Goal: Task Accomplishment & Management: Use online tool/utility

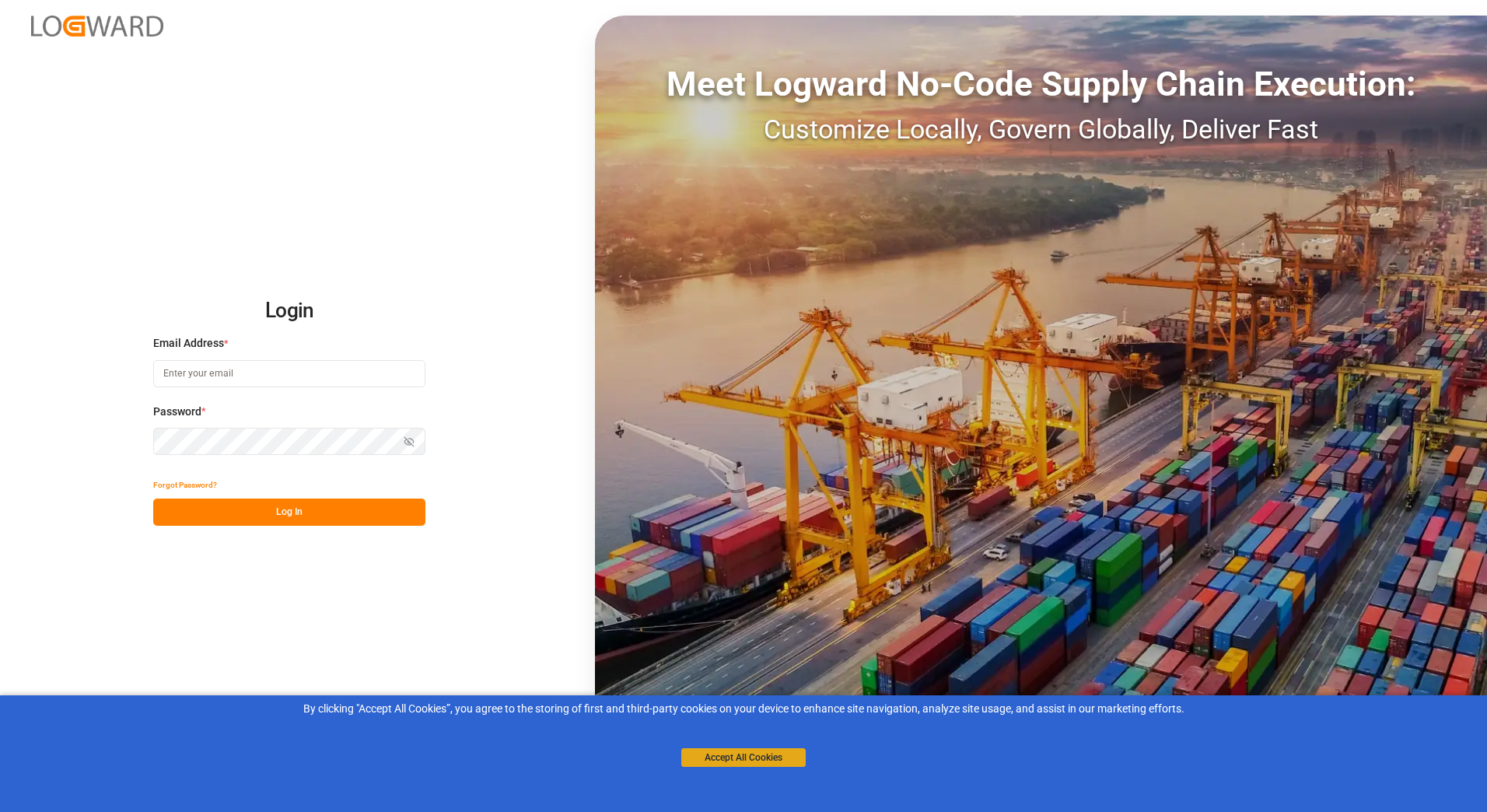
type input "[PERSON_NAME][EMAIL_ADDRESS][PERSON_NAME][DOMAIN_NAME]"
click at [761, 763] on button "Accept All Cookies" at bounding box center [743, 757] width 125 height 18
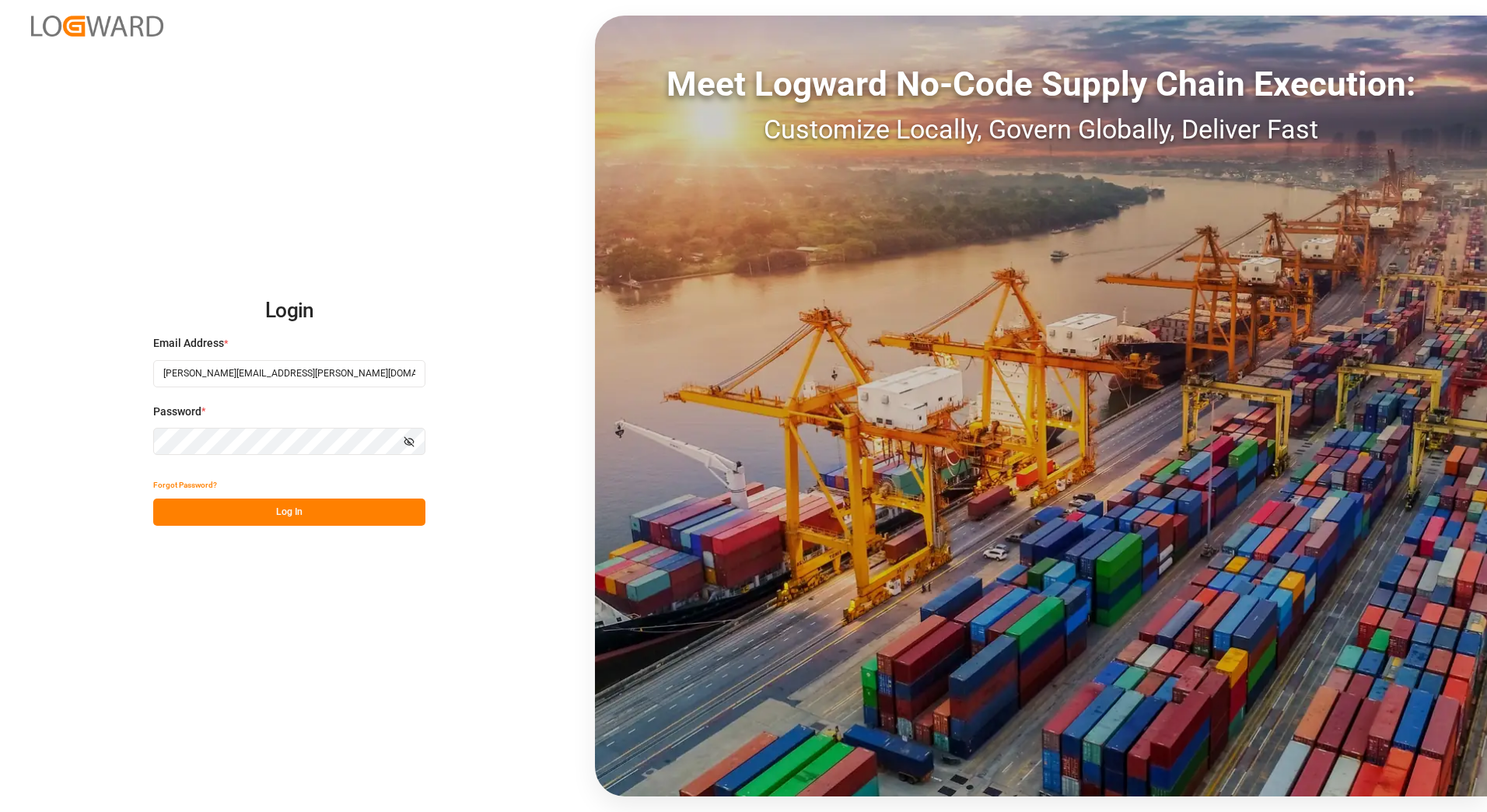
click at [304, 510] on button "Log In" at bounding box center [289, 512] width 272 height 27
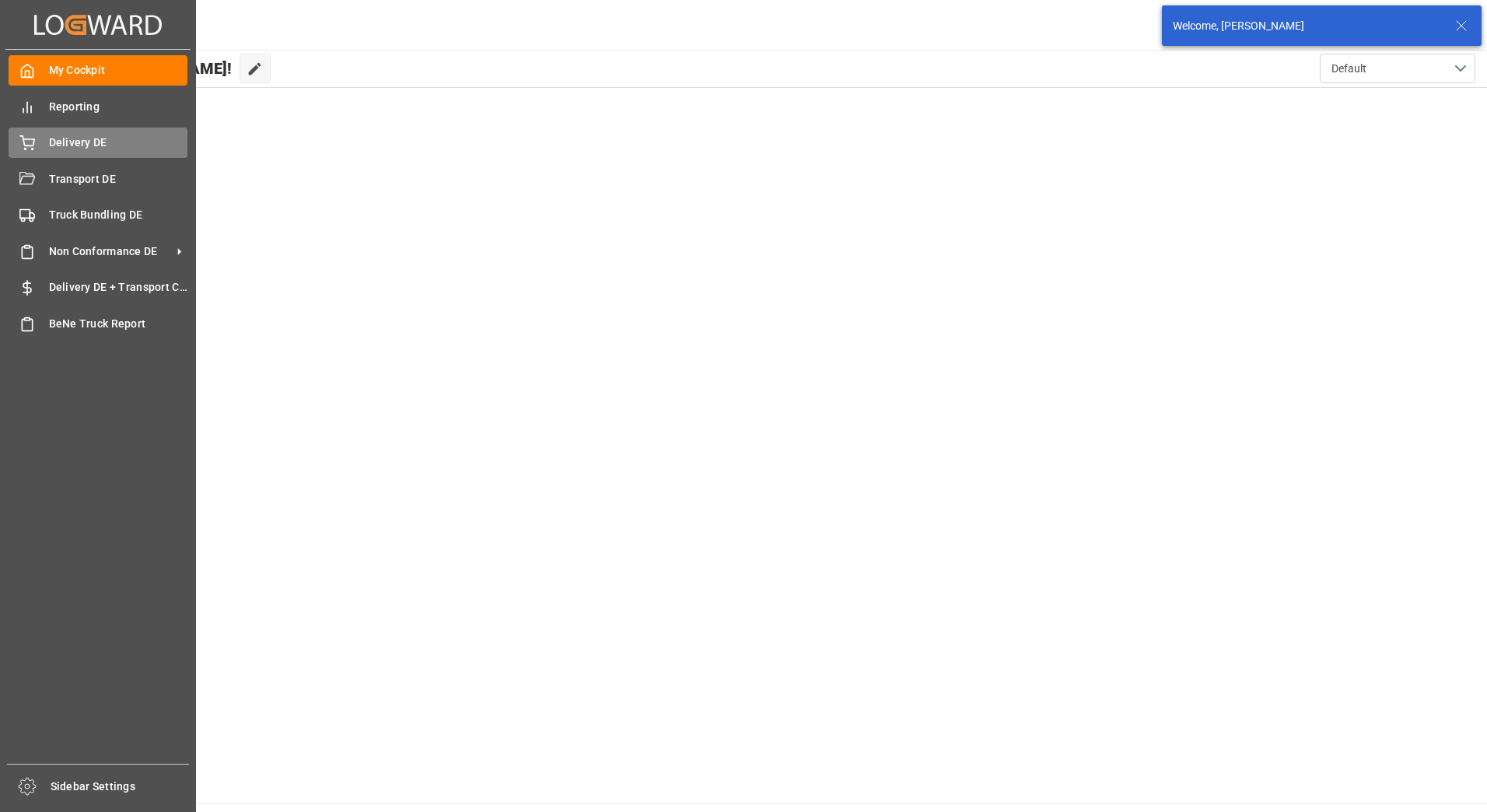
click at [24, 137] on icon at bounding box center [27, 142] width 15 height 15
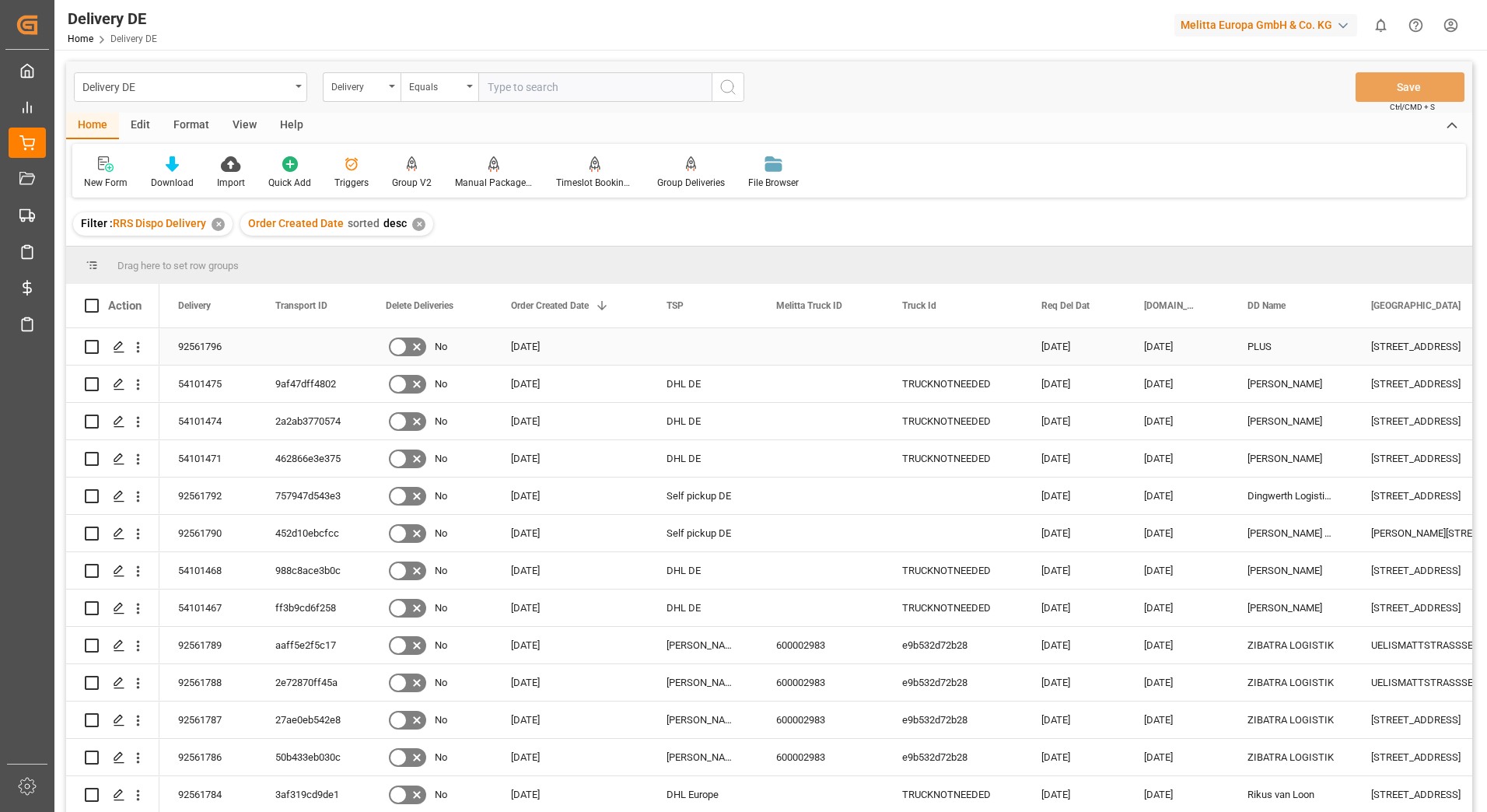
click at [89, 349] on input "Press Space to toggle row selection (unchecked)" at bounding box center [92, 346] width 14 height 14
checkbox input "true"
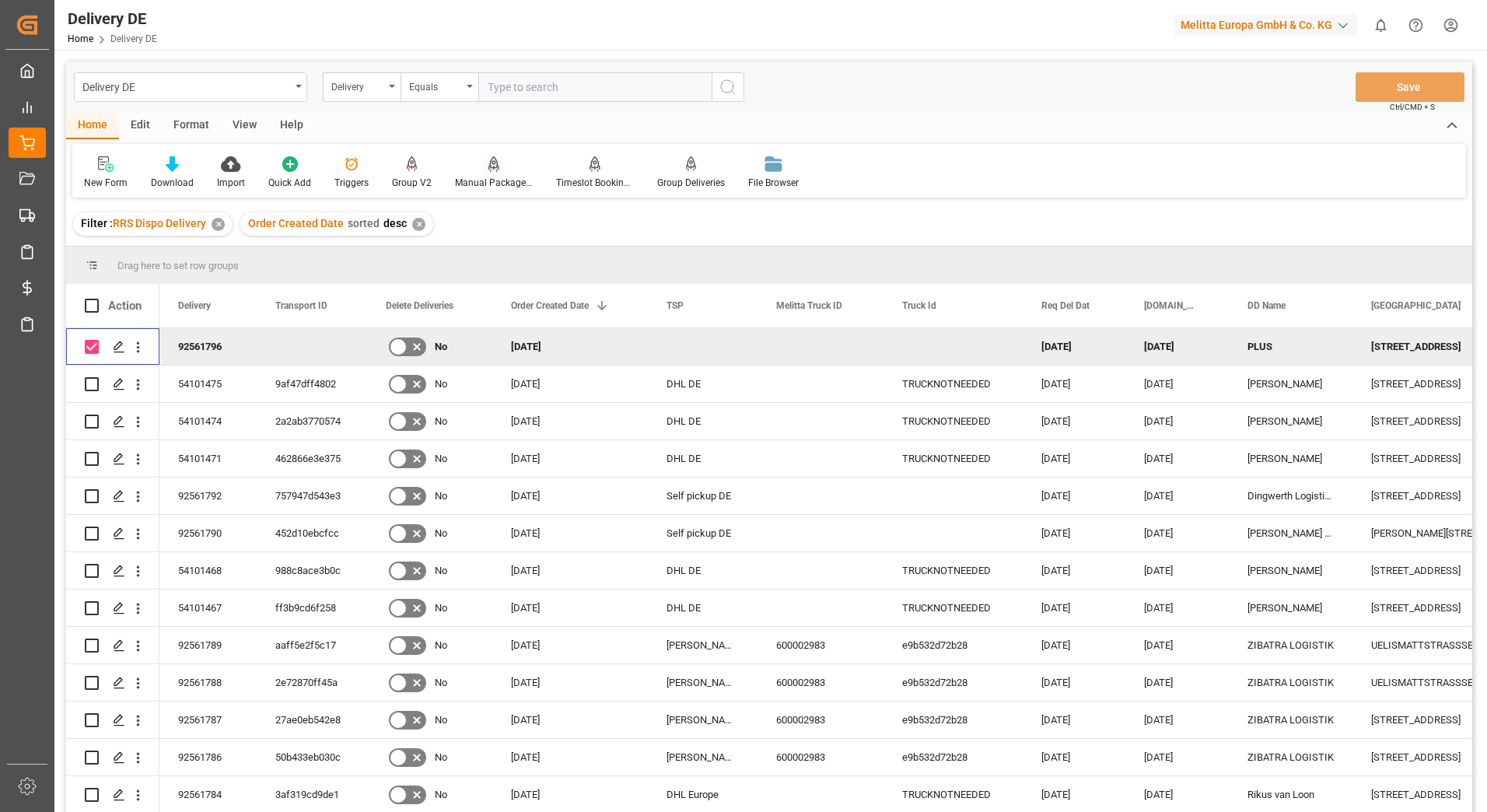
click at [483, 182] on div "Manual Package TypeDetermination" at bounding box center [493, 182] width 78 height 14
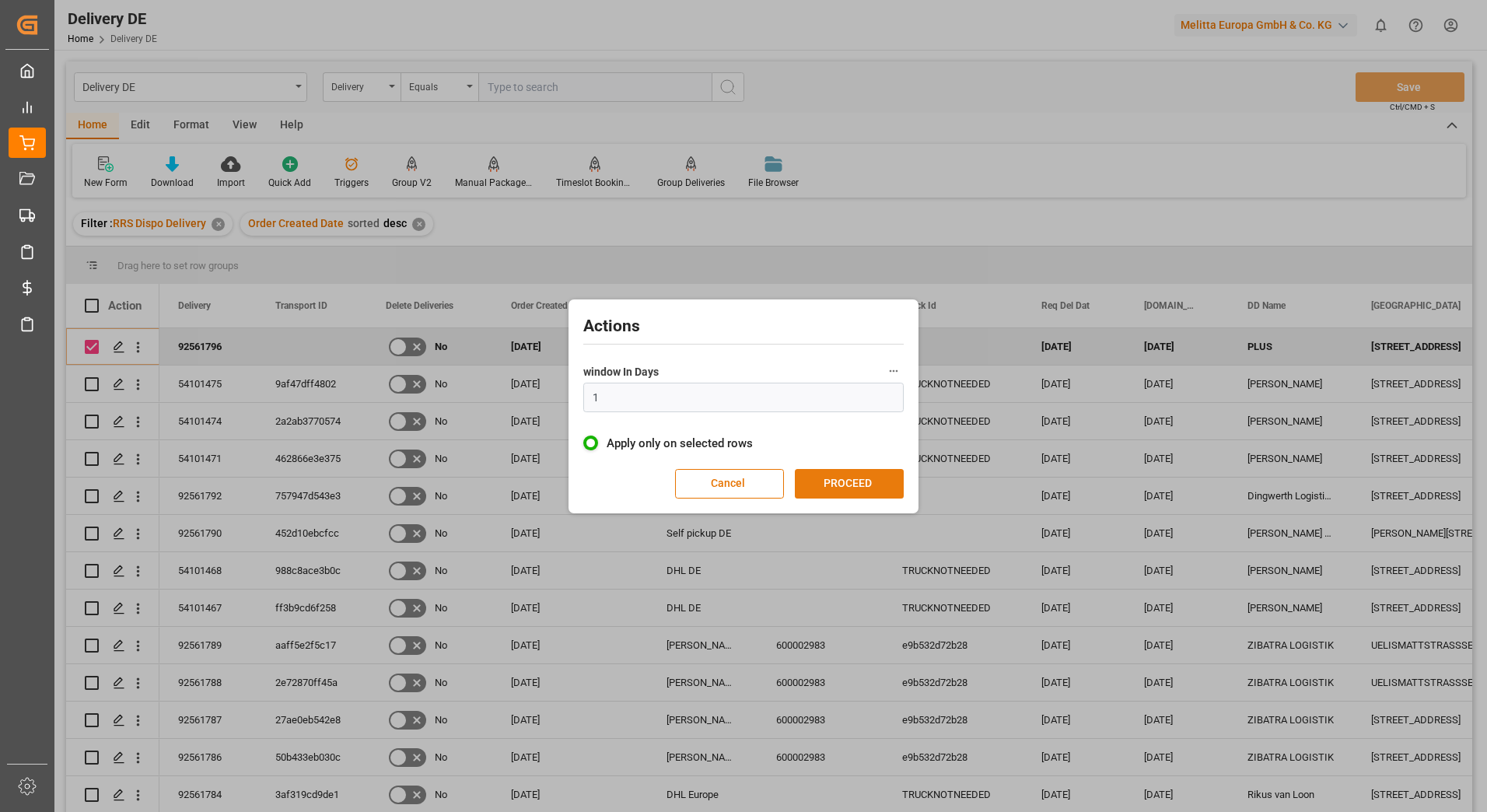
click at [863, 488] on button "PROCEED" at bounding box center [849, 484] width 109 height 30
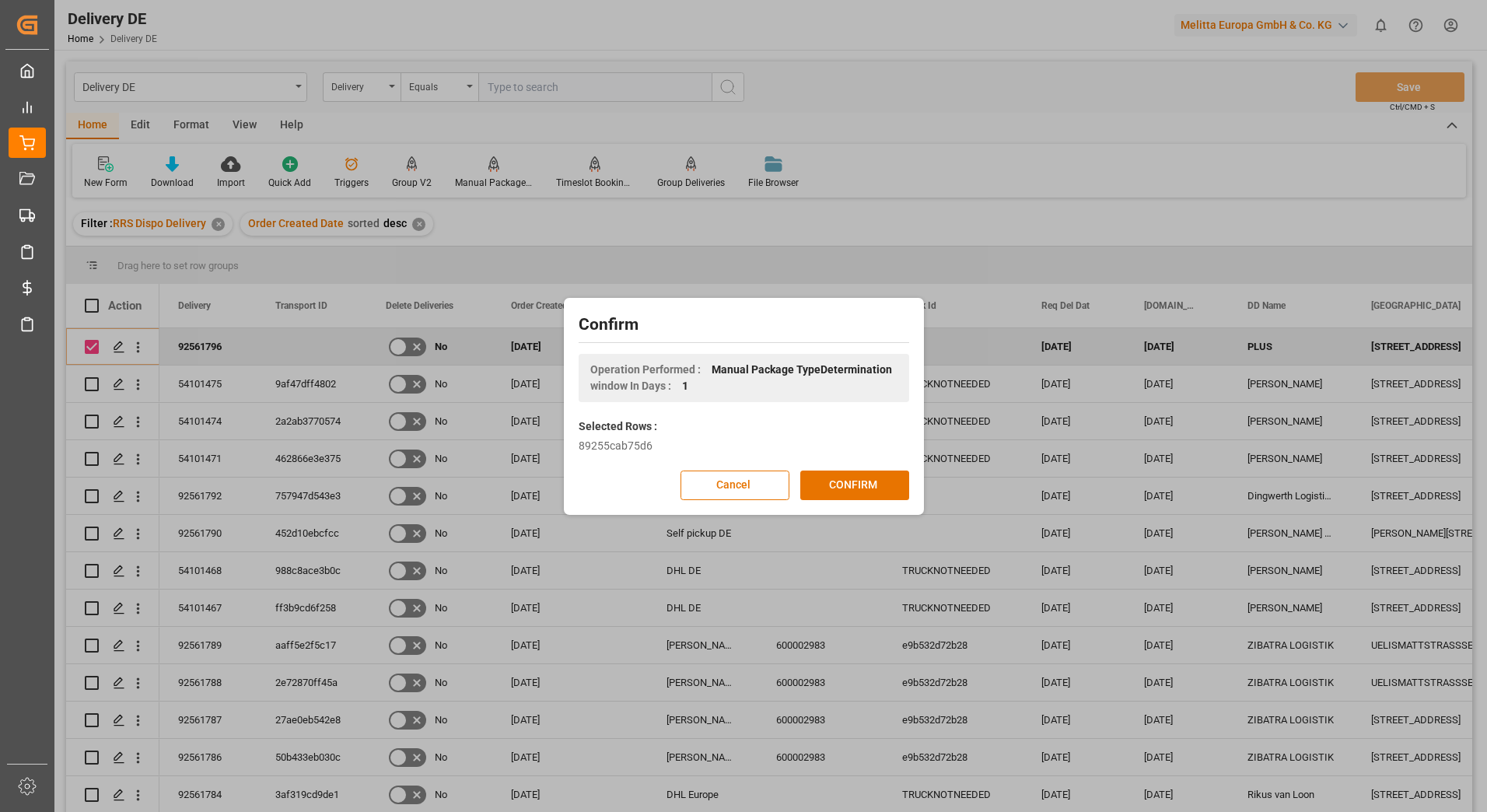
click at [863, 488] on button "CONFIRM" at bounding box center [855, 485] width 109 height 30
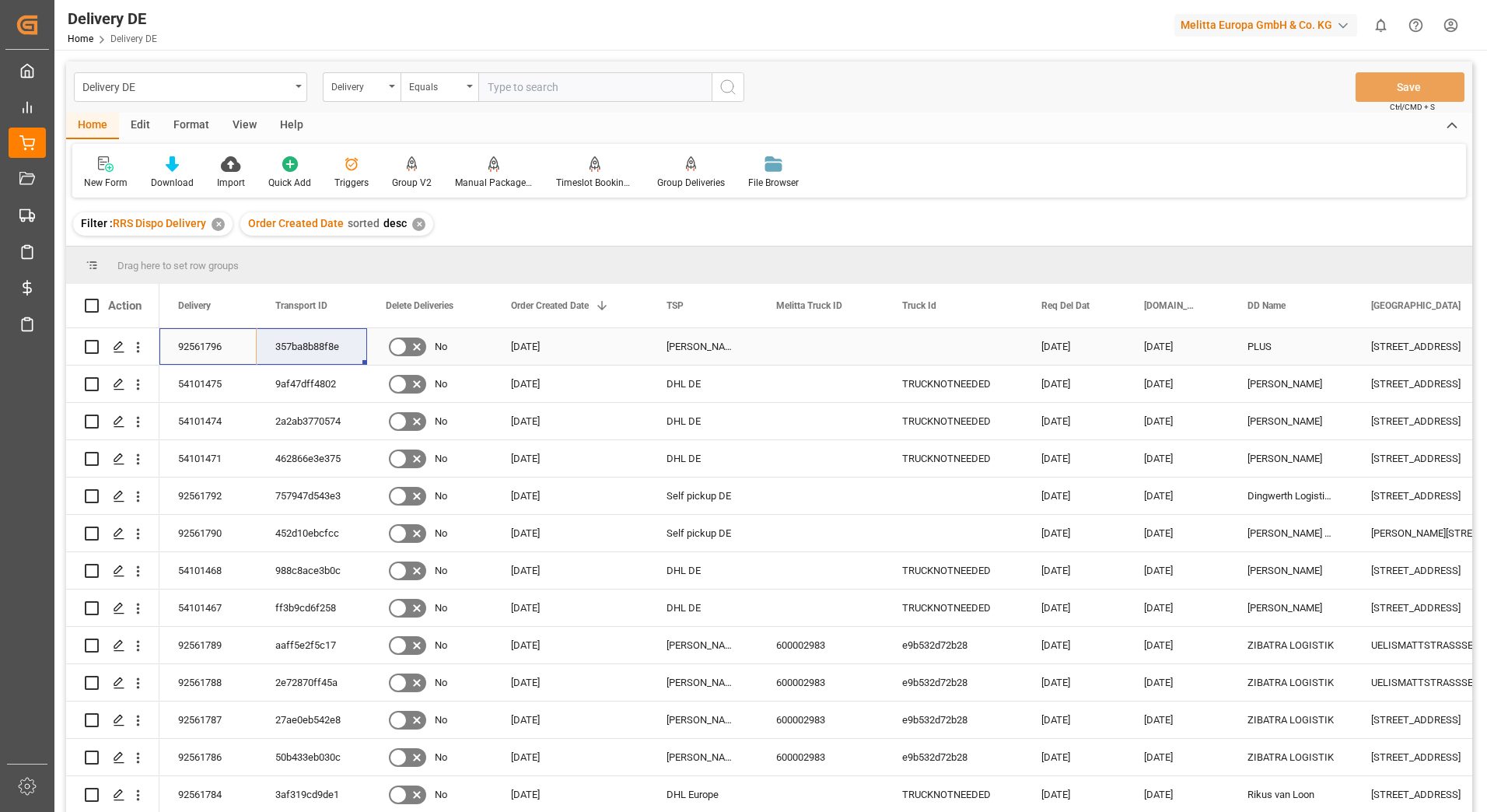
drag, startPoint x: 190, startPoint y: 345, endPoint x: 297, endPoint y: 346, distance: 107.0
click at [1448, 27] on html "Created by potrace 1.15, written by [PERSON_NAME] [DATE]-[DATE] Created by potr…" at bounding box center [743, 406] width 1487 height 812
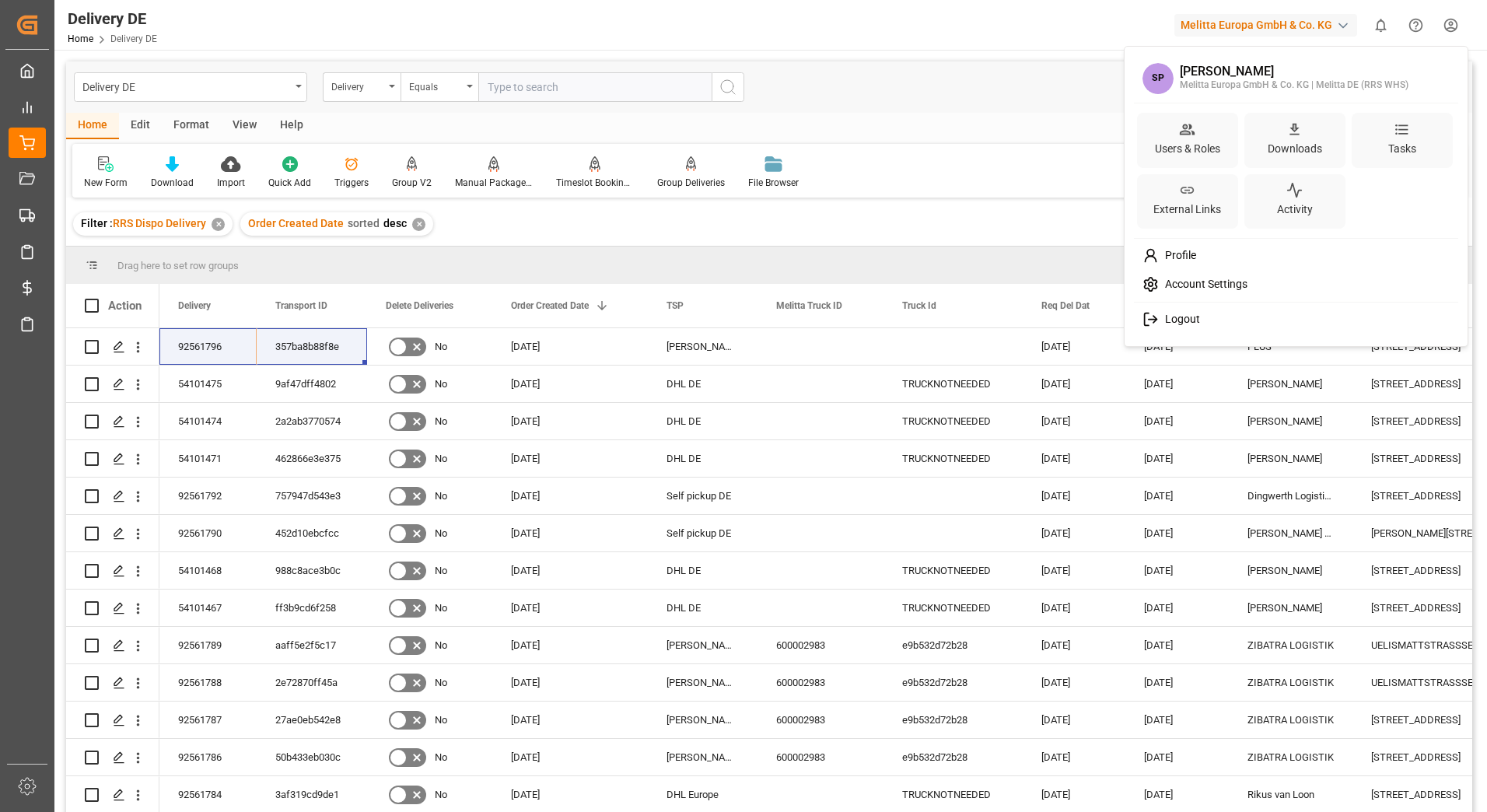
click at [1183, 316] on span "Logout" at bounding box center [1179, 319] width 41 height 14
